Goal: Task Accomplishment & Management: Manage account settings

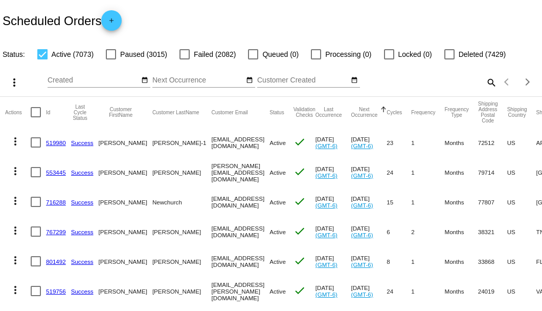
click at [488, 90] on mat-icon "search" at bounding box center [491, 82] width 12 height 16
click at [488, 84] on input "Search" at bounding box center [429, 80] width 135 height 8
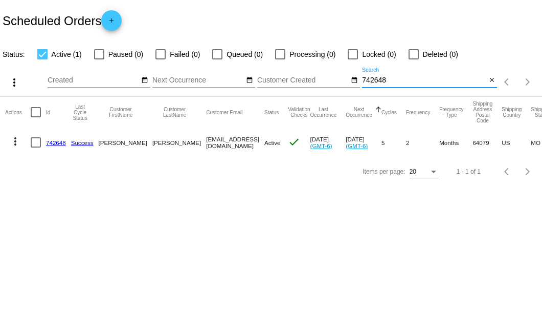
type input "742648"
click at [55, 142] on link "742648" at bounding box center [56, 142] width 20 height 7
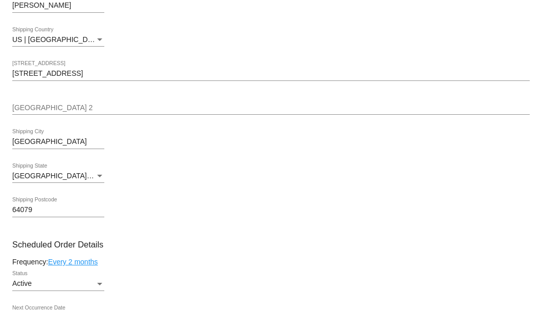
scroll to position [512, 0]
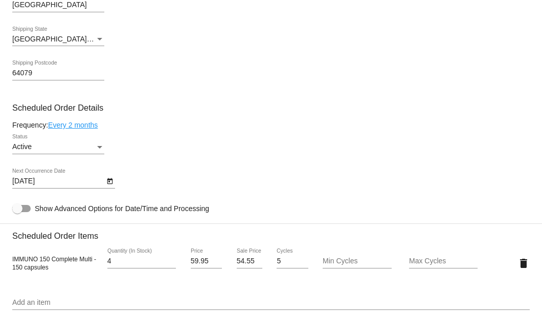
click at [108, 182] on icon "Open calendar" at bounding box center [109, 181] width 7 height 12
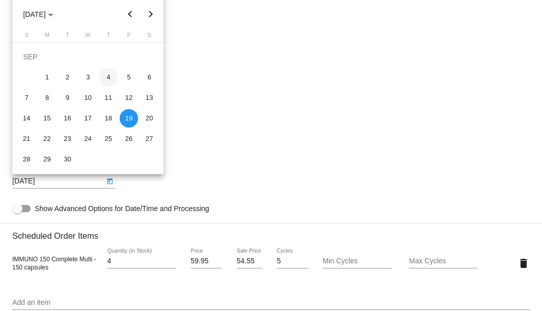
click at [105, 77] on div "4" at bounding box center [108, 77] width 18 height 18
type input "9/4/2025"
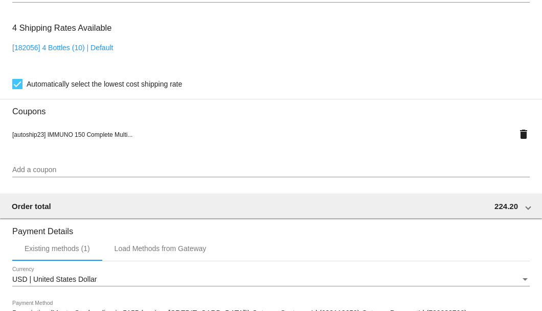
scroll to position [988, 0]
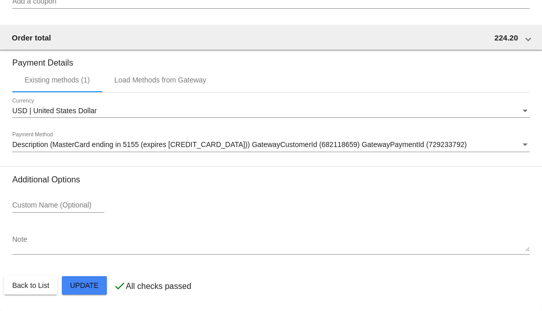
click at [86, 274] on mat-card-actions "Back to List Update" at bounding box center [271, 285] width 534 height 27
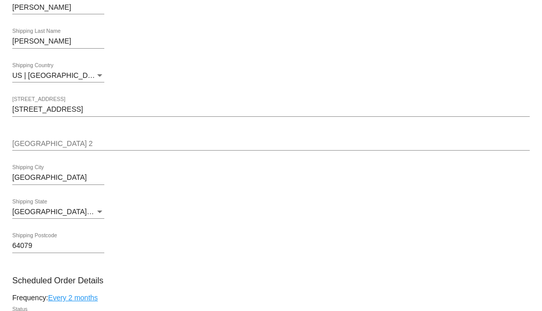
scroll to position [305, 0]
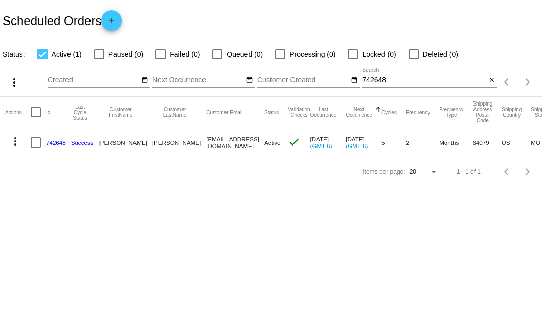
click at [57, 145] on link "742648" at bounding box center [56, 142] width 20 height 7
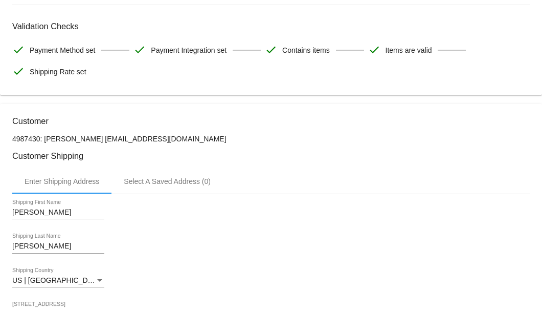
scroll to position [32, 0]
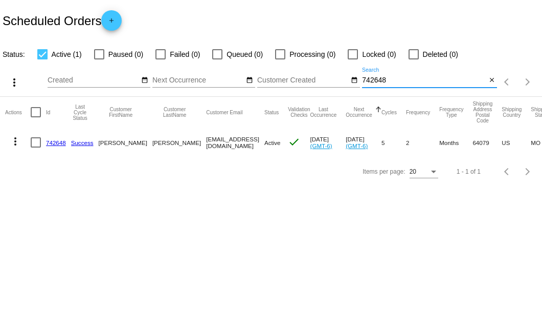
click at [370, 79] on input "742648" at bounding box center [424, 80] width 124 height 8
paste input "Nussbaumjs@gmail.com"
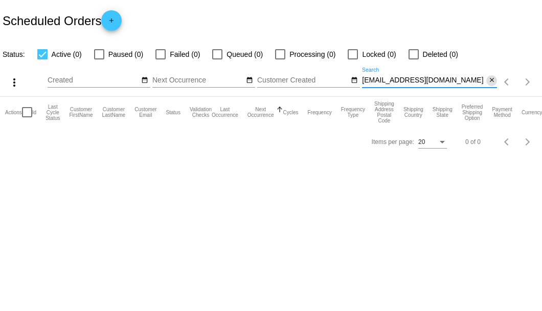
type input "Nussbaumjs@gmail.com"
click at [494, 80] on mat-icon "close" at bounding box center [492, 80] width 7 height 8
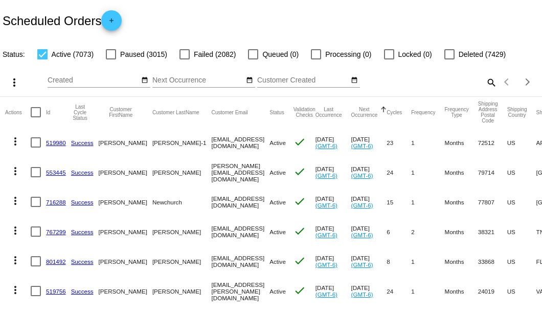
click at [487, 90] on mat-icon "search" at bounding box center [491, 82] width 12 height 16
click at [441, 84] on input "Search" at bounding box center [429, 80] width 135 height 8
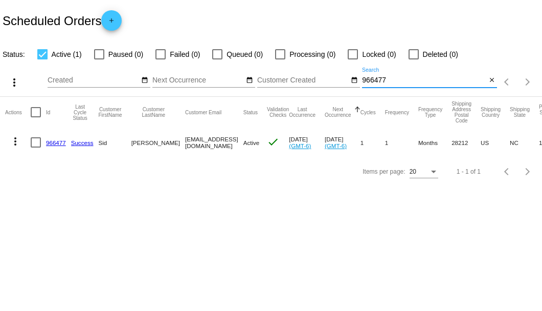
type input "966477"
click at [48, 142] on link "966477" at bounding box center [56, 142] width 20 height 7
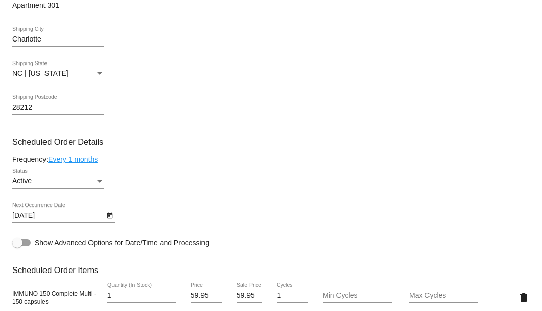
scroll to position [545, 0]
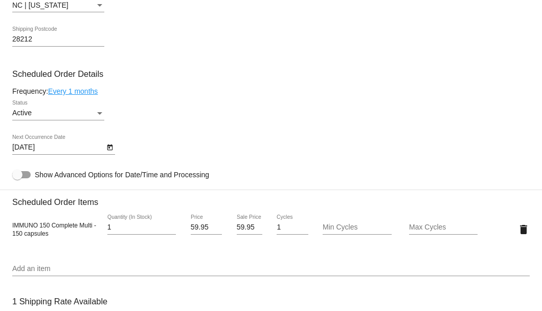
click at [111, 151] on icon "Open calendar" at bounding box center [109, 147] width 7 height 12
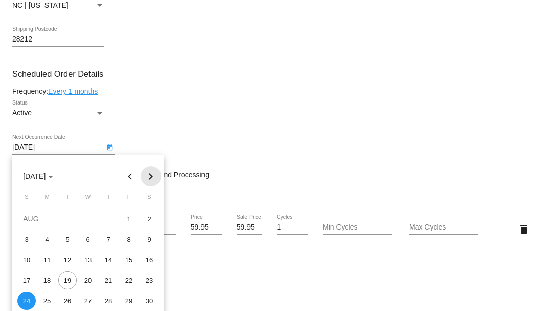
click at [149, 176] on button "Next month" at bounding box center [151, 176] width 20 height 20
click at [151, 177] on button "Next month" at bounding box center [151, 176] width 20 height 20
click at [125, 280] on div "24" at bounding box center [129, 280] width 18 height 18
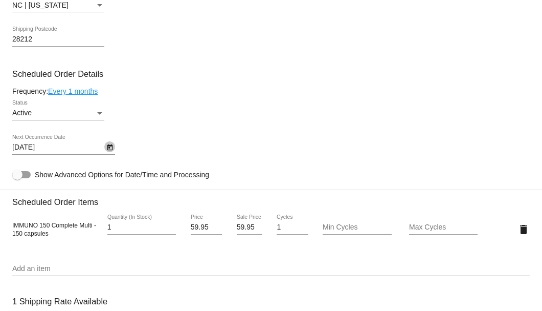
click at [114, 150] on button "Open calendar" at bounding box center [109, 146] width 11 height 11
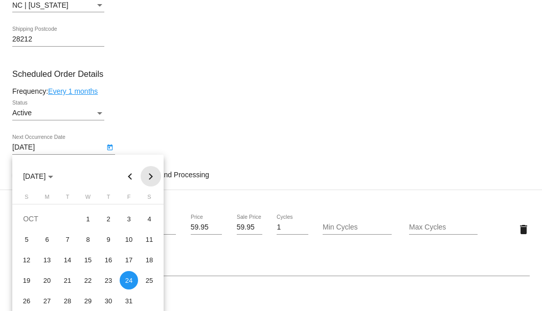
click at [150, 180] on button "Next month" at bounding box center [151, 176] width 20 height 20
click at [47, 299] on div "24" at bounding box center [47, 300] width 18 height 18
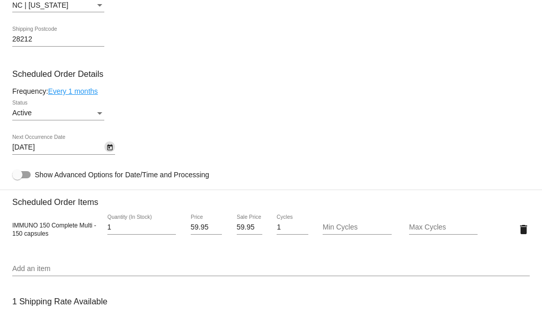
scroll to position [477, 0]
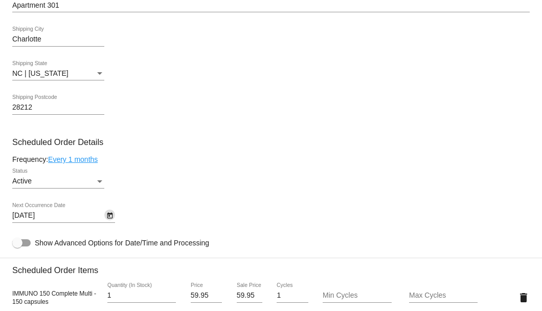
click at [85, 158] on link "Every 1 months" at bounding box center [73, 159] width 50 height 8
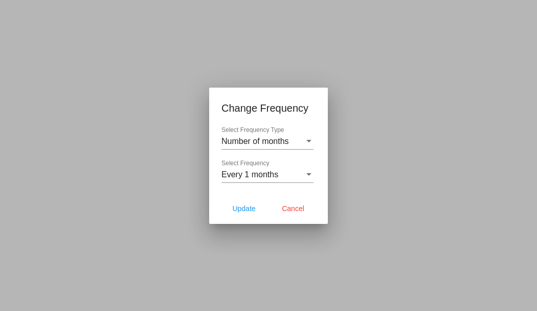
click at [255, 181] on div "Every 1 months Select Frequency" at bounding box center [268, 171] width 92 height 23
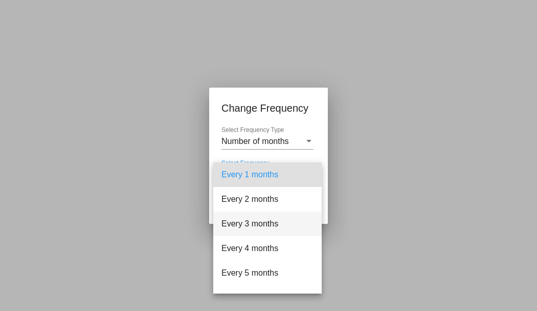
click at [239, 219] on span "Every 3 months" at bounding box center [268, 223] width 92 height 25
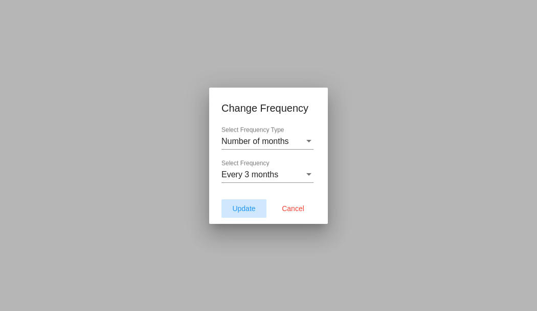
click at [245, 207] on span "Update" at bounding box center [243, 208] width 23 height 8
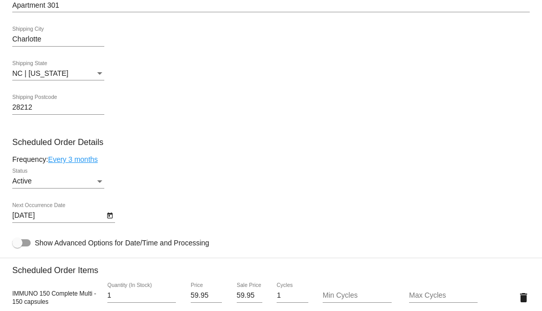
click at [107, 213] on icon "Open calendar" at bounding box center [110, 215] width 6 height 6
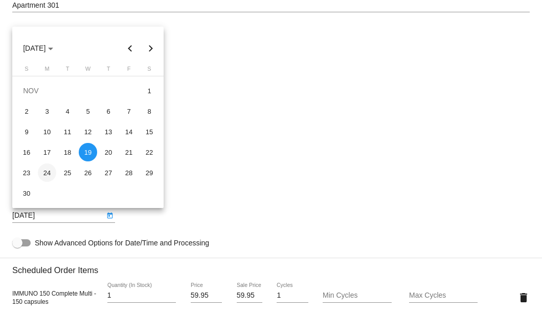
click at [42, 175] on div "24" at bounding box center [47, 172] width 18 height 18
type input "11/24/2025"
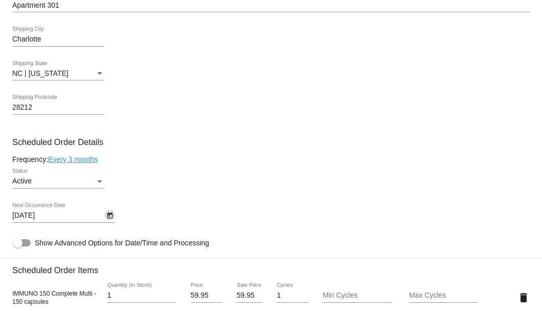
scroll to position [614, 0]
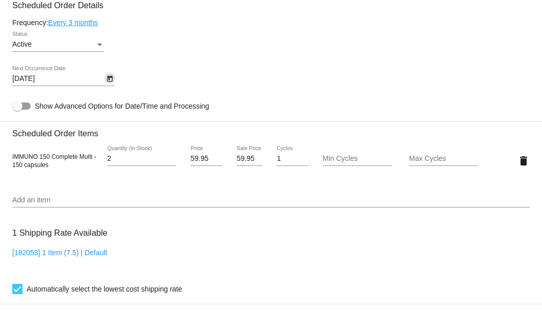
click at [170, 157] on input "2" at bounding box center [141, 159] width 69 height 8
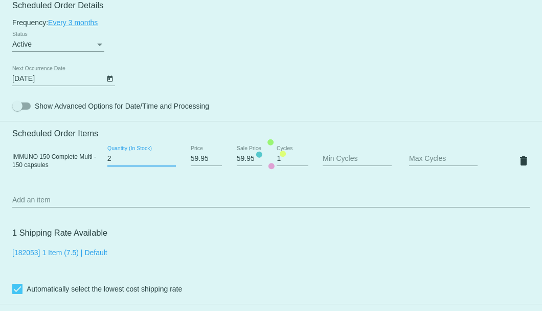
click at [170, 157] on mat-card "Customer 6777643: Sid Roth siroth@sidroth.org Customer Shipping Enter Shipping …" at bounding box center [271, 153] width 542 height 1059
type input "3"
click at [170, 157] on input "3" at bounding box center [141, 159] width 69 height 8
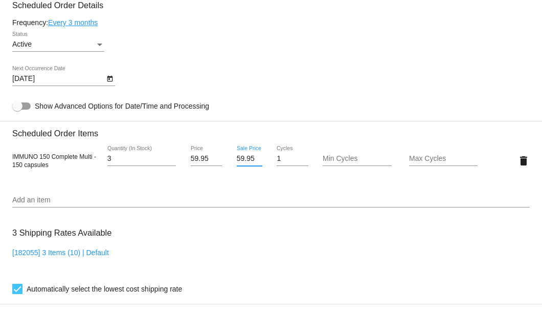
scroll to position [0, 1]
drag, startPoint x: 235, startPoint y: 158, endPoint x: 250, endPoint y: 158, distance: 14.3
click at [250, 158] on input "59.95" at bounding box center [250, 159] width 26 height 8
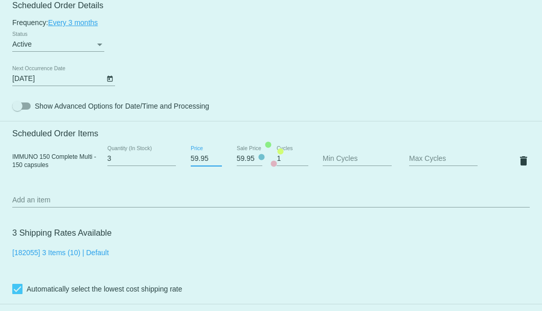
scroll to position [0, 0]
drag, startPoint x: 209, startPoint y: 160, endPoint x: 188, endPoint y: 161, distance: 20.5
click at [188, 161] on mat-card "Customer 6777643: Sid Roth siroth@sidroth.org Customer Shipping Enter Shipping …" at bounding box center [271, 153] width 542 height 1059
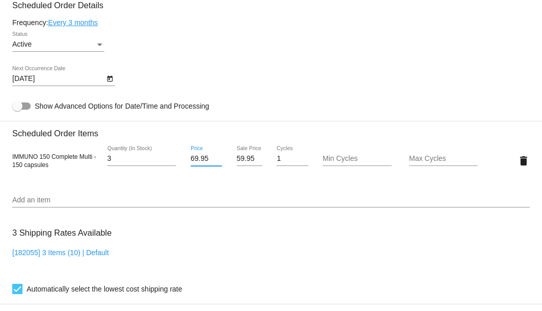
type input "69.95"
drag, startPoint x: 235, startPoint y: 160, endPoint x: 252, endPoint y: 160, distance: 16.4
click at [252, 160] on input "59.95" at bounding box center [250, 159] width 26 height 8
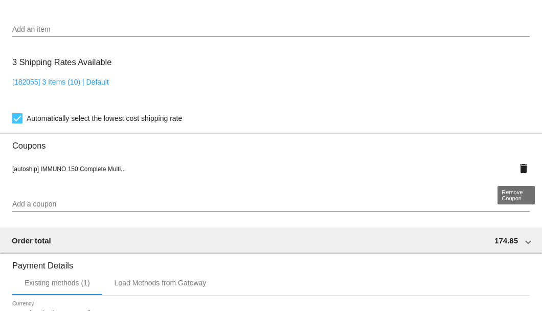
type input "55.96"
click at [518, 167] on mat-icon "delete" at bounding box center [524, 168] width 12 height 12
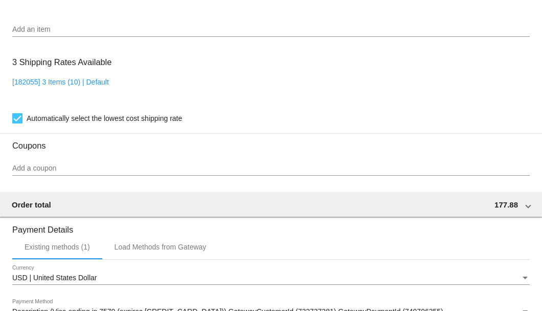
scroll to position [952, 0]
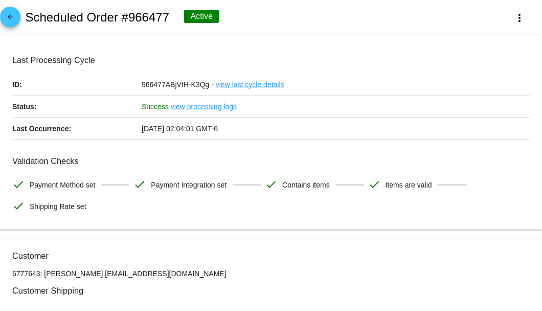
scroll to position [102, 0]
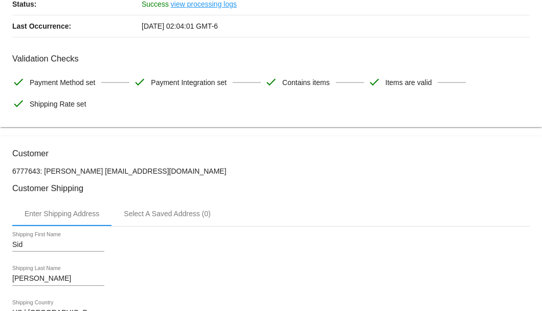
drag, startPoint x: 131, startPoint y: 171, endPoint x: 75, endPoint y: 171, distance: 56.3
click at [75, 171] on p "6777643: Sid Roth siroth@sidroth.org" at bounding box center [271, 171] width 518 height 8
copy p "siroth@sidroth.org"
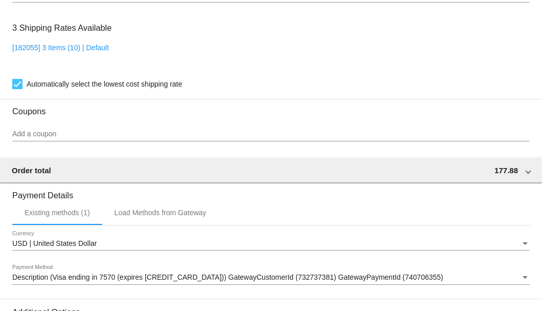
scroll to position [952, 0]
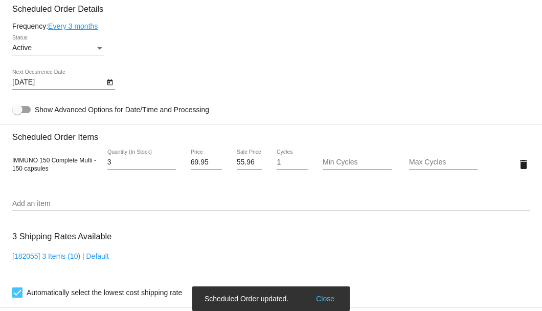
scroll to position [508, 0]
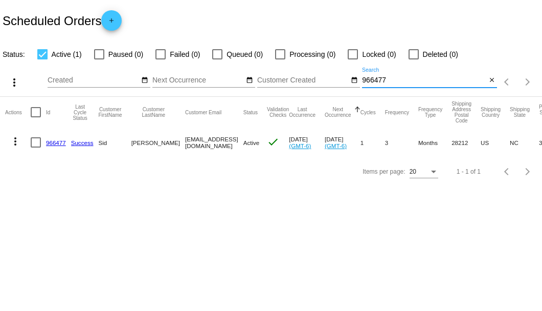
click at [373, 78] on input "966477" at bounding box center [424, 80] width 124 height 8
paste input "88982"
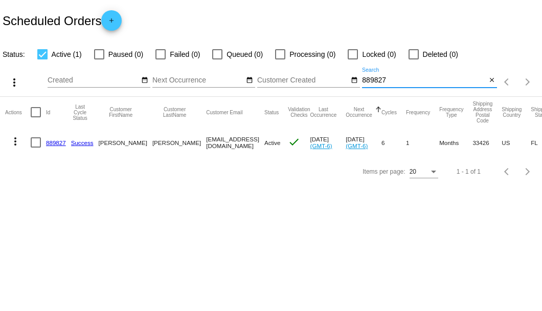
type input "889827"
click at [55, 142] on link "889827" at bounding box center [56, 142] width 20 height 7
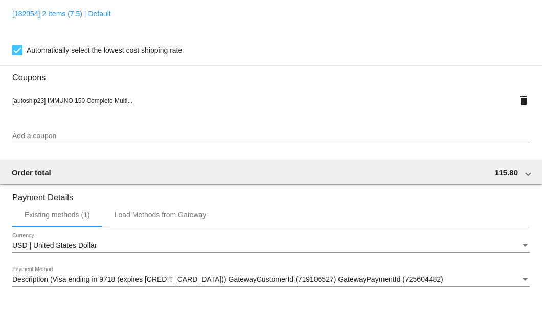
scroll to position [988, 0]
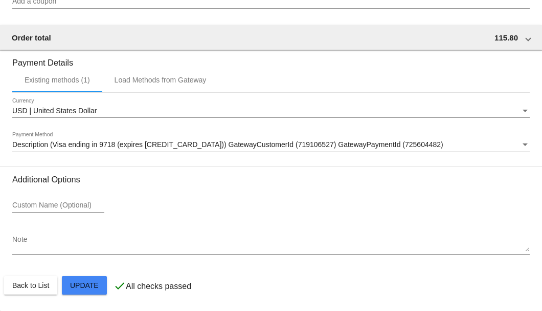
click at [59, 245] on textarea "Note" at bounding box center [271, 243] width 518 height 16
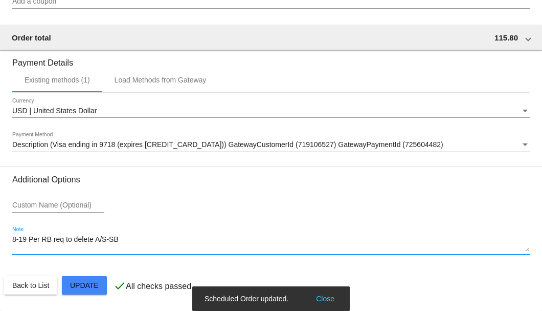
type textarea "8-19 Per RB req to delete A/S-SB"
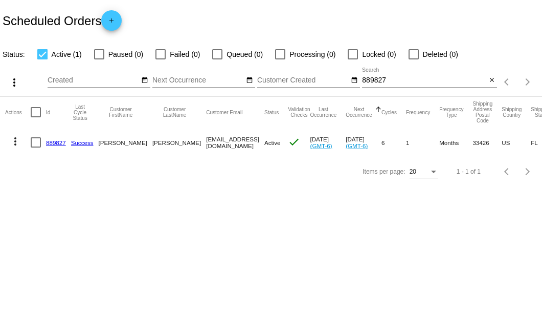
click at [34, 141] on div at bounding box center [36, 142] width 10 height 10
click at [35, 147] on input "checkbox" at bounding box center [35, 147] width 1 height 1
checkbox input "true"
click at [17, 143] on mat-icon "more_vert" at bounding box center [15, 141] width 12 height 12
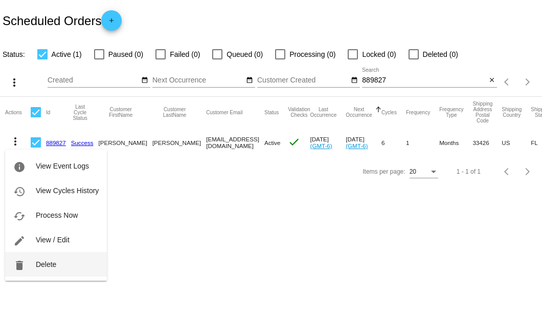
click at [48, 264] on span "Delete" at bounding box center [46, 264] width 20 height 8
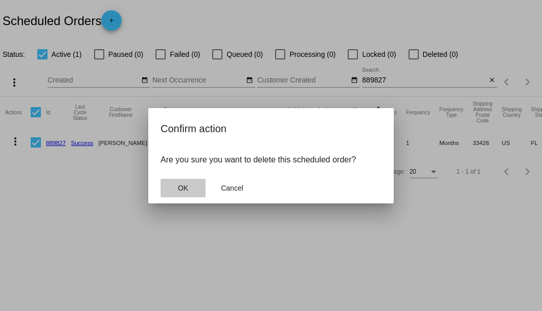
click at [181, 186] on span "OK" at bounding box center [183, 188] width 10 height 8
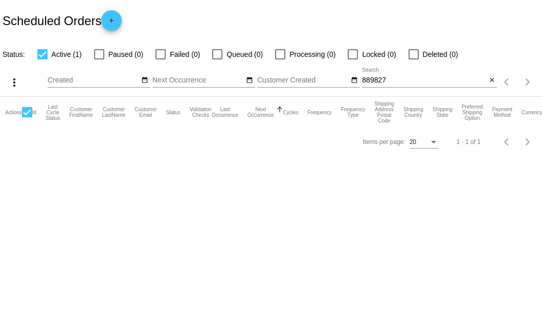
click at [404, 81] on input "889827" at bounding box center [424, 80] width 124 height 8
type input "889827"
click at [490, 82] on mat-icon "close" at bounding box center [492, 80] width 7 height 8
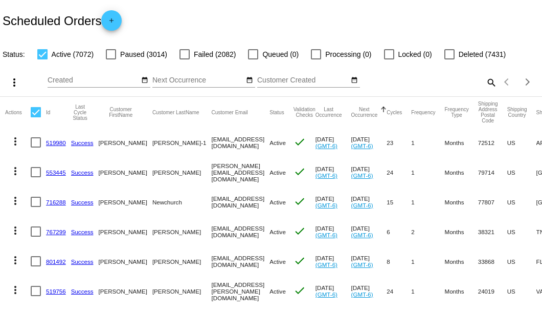
click at [488, 90] on mat-icon "search" at bounding box center [491, 82] width 12 height 16
click at [486, 84] on input "Search" at bounding box center [429, 80] width 135 height 8
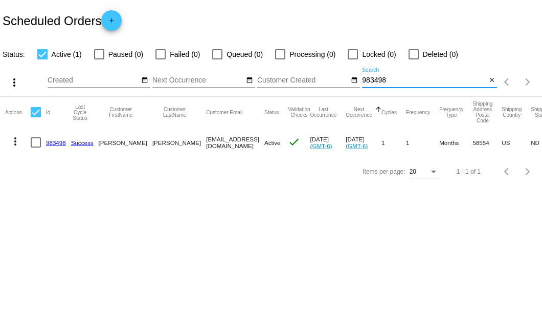
type input "983498"
click at [60, 144] on link "983498" at bounding box center [56, 142] width 20 height 7
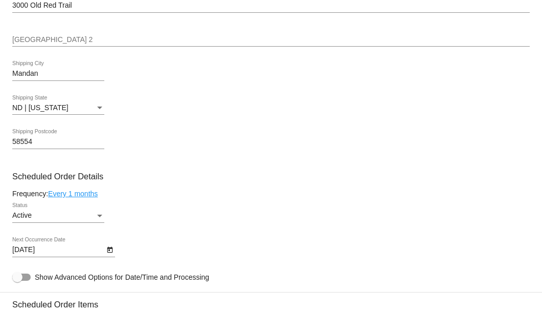
scroll to position [580, 0]
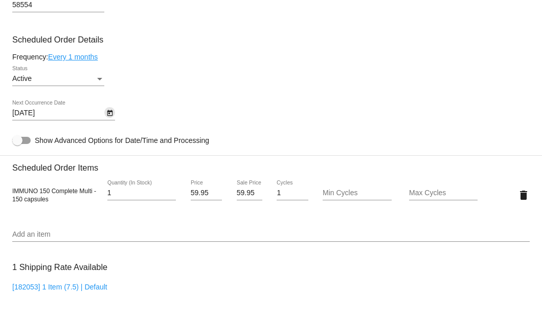
click at [109, 116] on icon "Open calendar" at bounding box center [110, 113] width 6 height 6
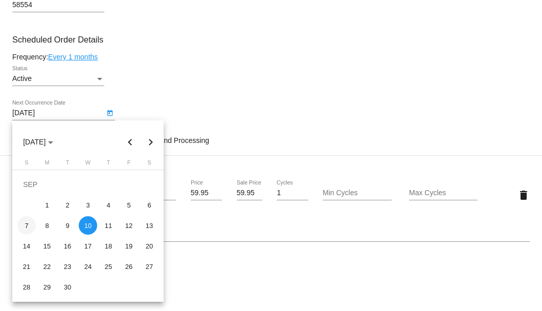
click at [28, 225] on div "7" at bounding box center [26, 225] width 18 height 18
type input "9/7/2025"
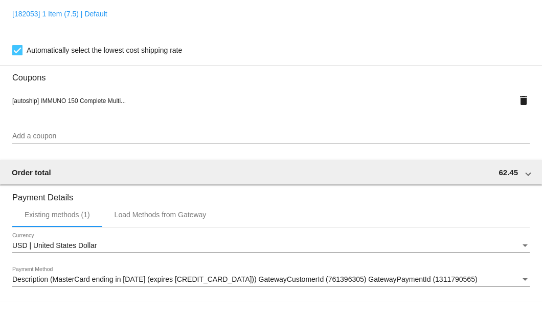
scroll to position [988, 0]
